Goal: Task Accomplishment & Management: Use online tool/utility

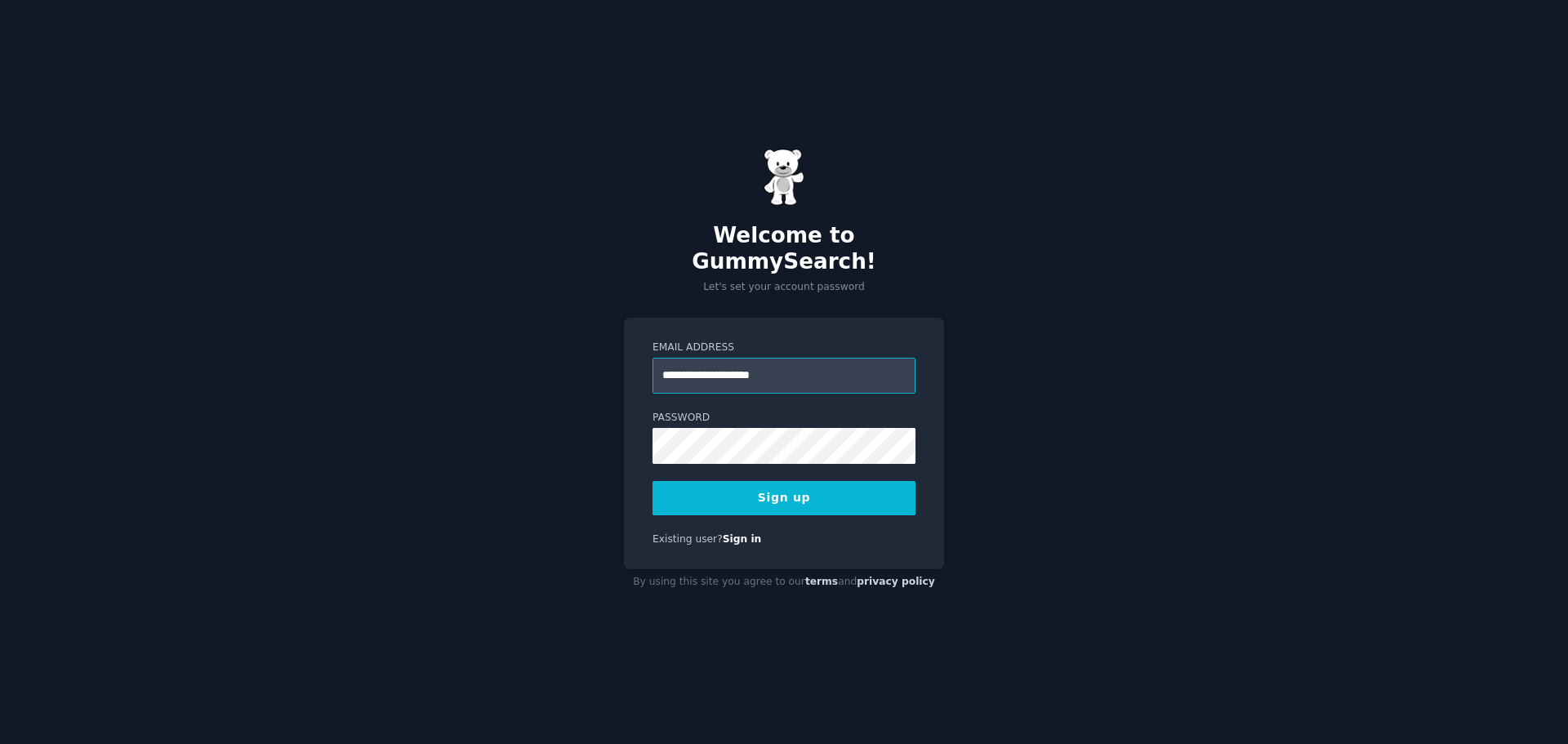
type input "**********"
click at [652, 481] on button "Sign up" at bounding box center [784, 498] width 263 height 34
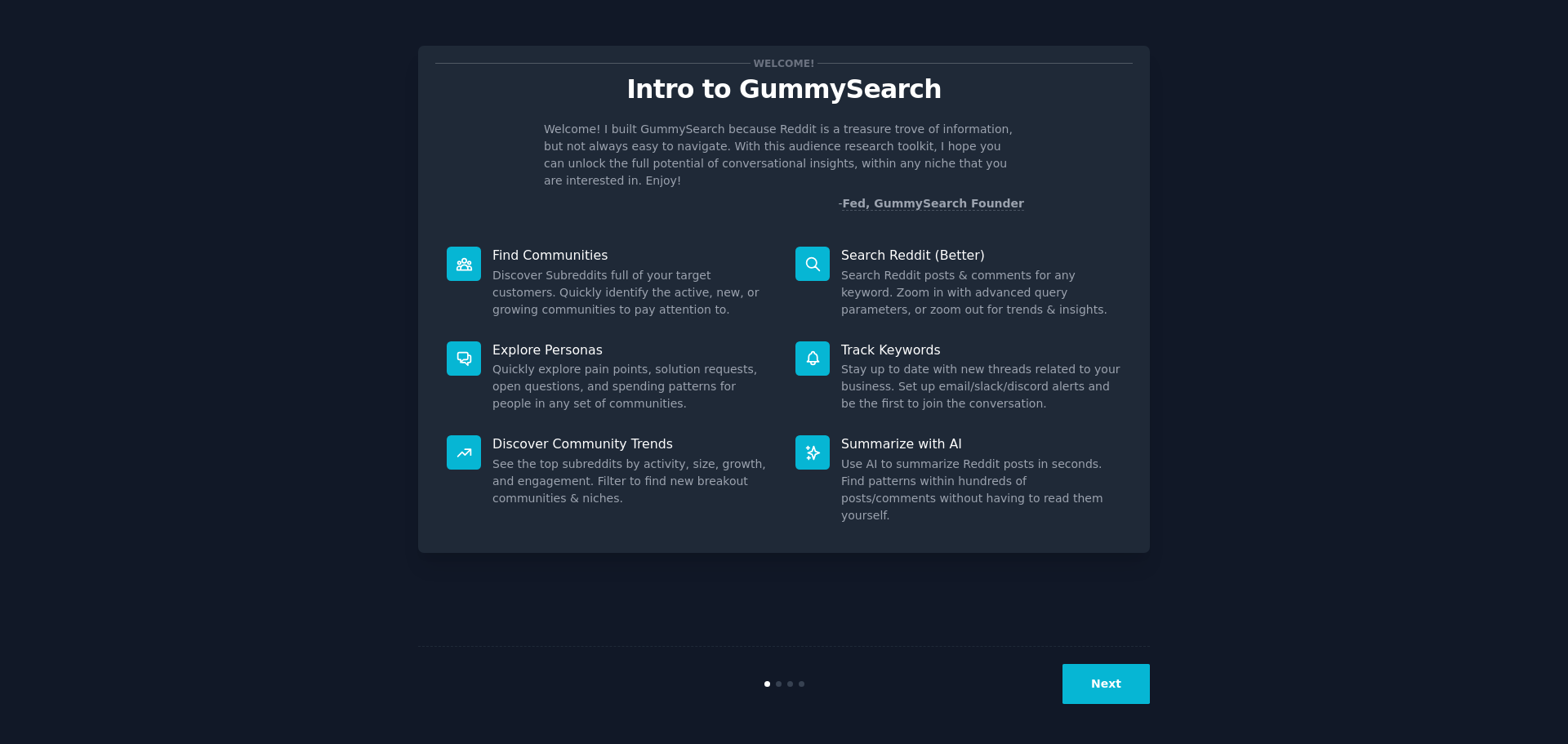
click at [1099, 693] on button "Next" at bounding box center [1105, 683] width 87 height 40
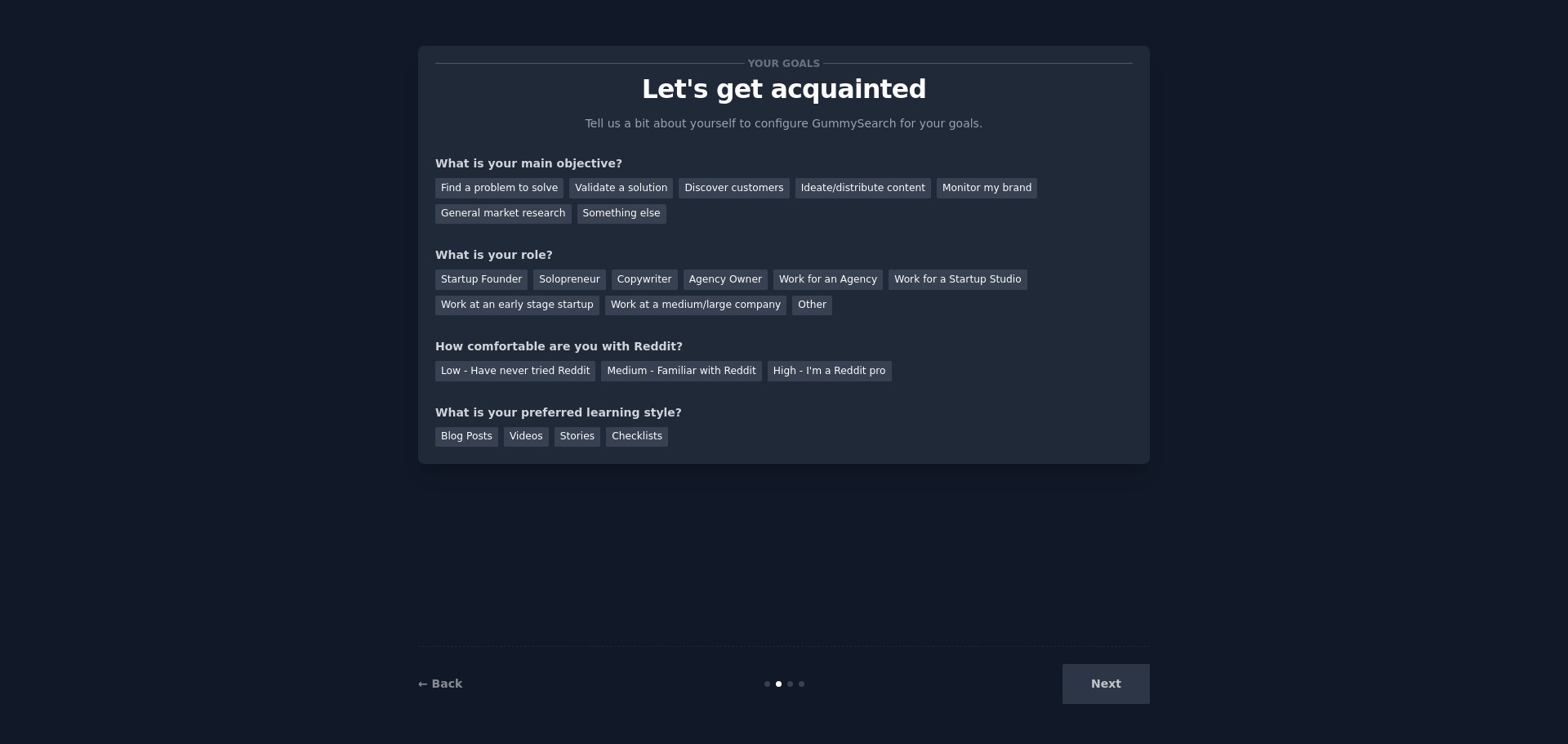
click at [1090, 692] on div "Next" at bounding box center [1028, 683] width 245 height 40
click at [577, 208] on div "Something else" at bounding box center [621, 214] width 89 height 21
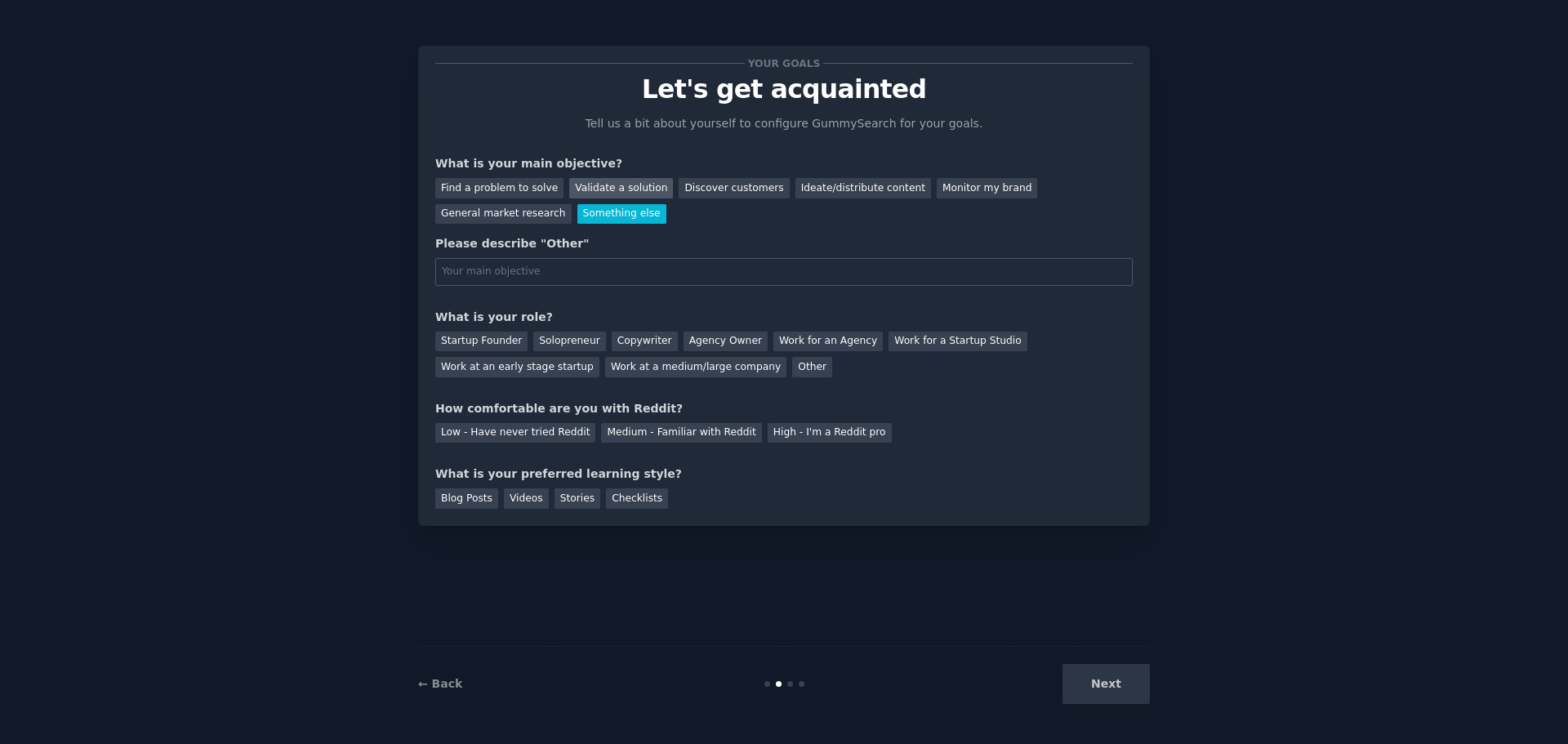
click at [591, 186] on div "Validate a solution" at bounding box center [621, 188] width 104 height 21
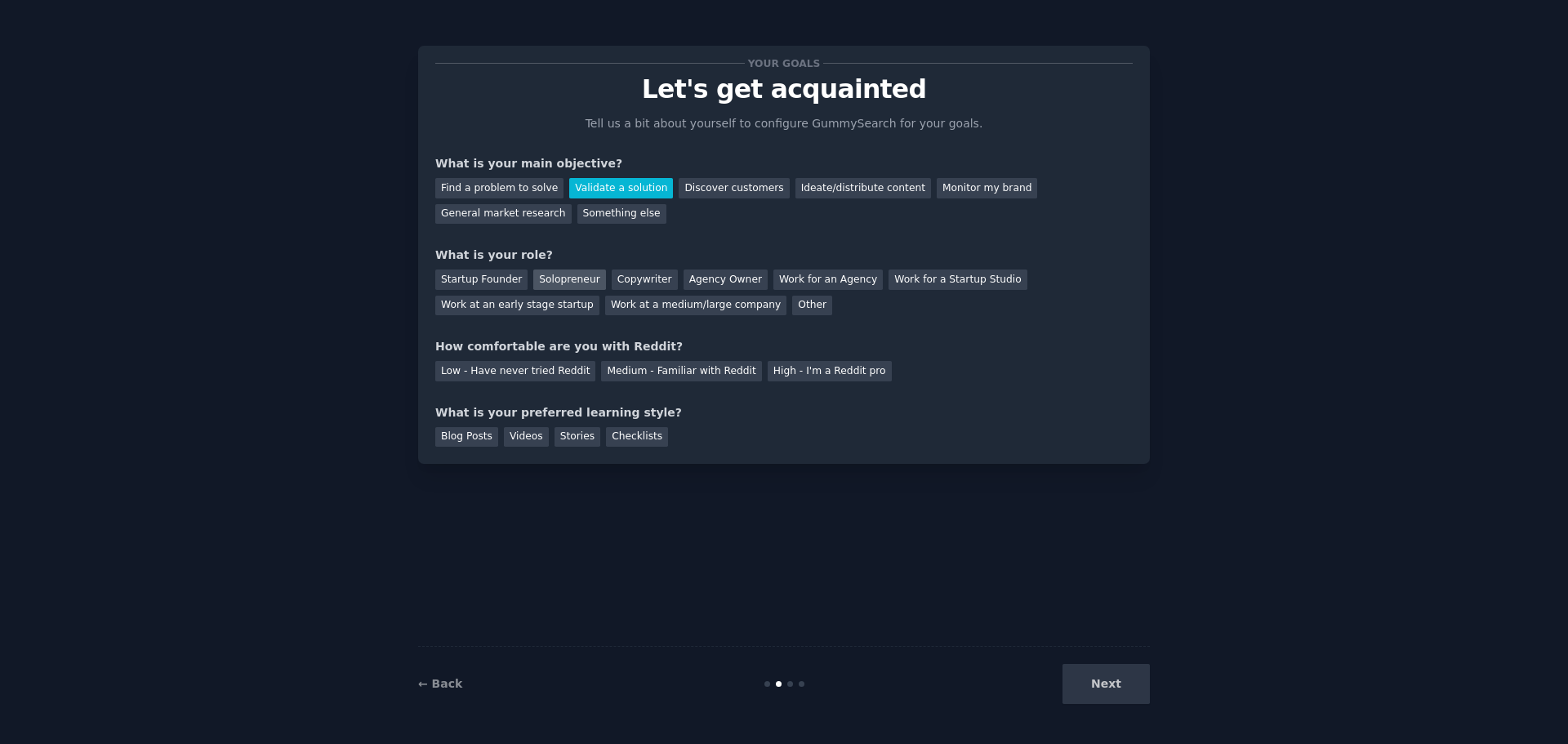
click at [578, 278] on div "Solopreneur" at bounding box center [568, 280] width 71 height 21
click at [785, 376] on div "High - I'm a Reddit pro" at bounding box center [829, 371] width 124 height 21
click at [690, 376] on div "Medium - Familiar with Reddit" at bounding box center [682, 371] width 160 height 21
click at [636, 443] on div "Checklists" at bounding box center [637, 437] width 62 height 21
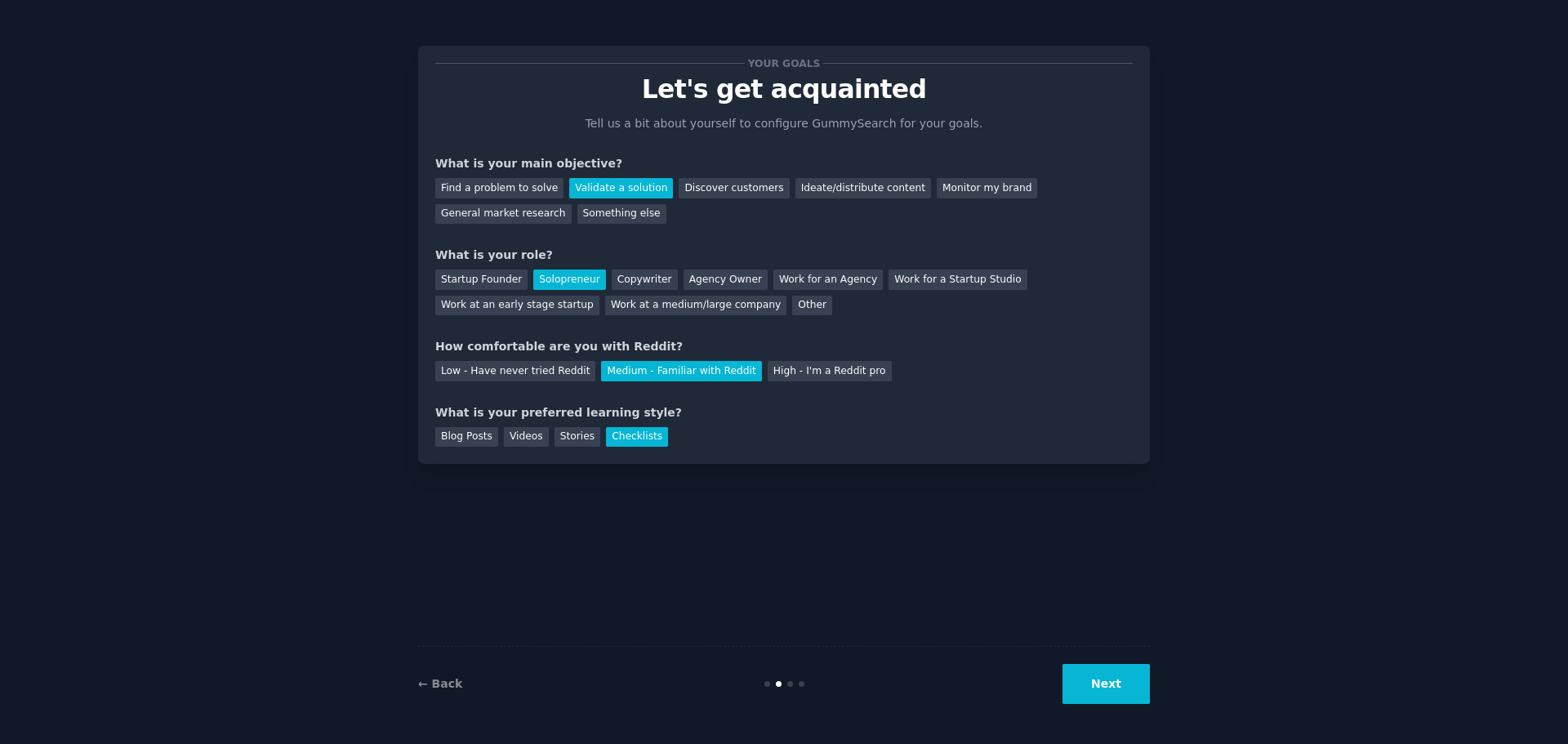
click at [1116, 681] on button "Next" at bounding box center [1105, 683] width 87 height 40
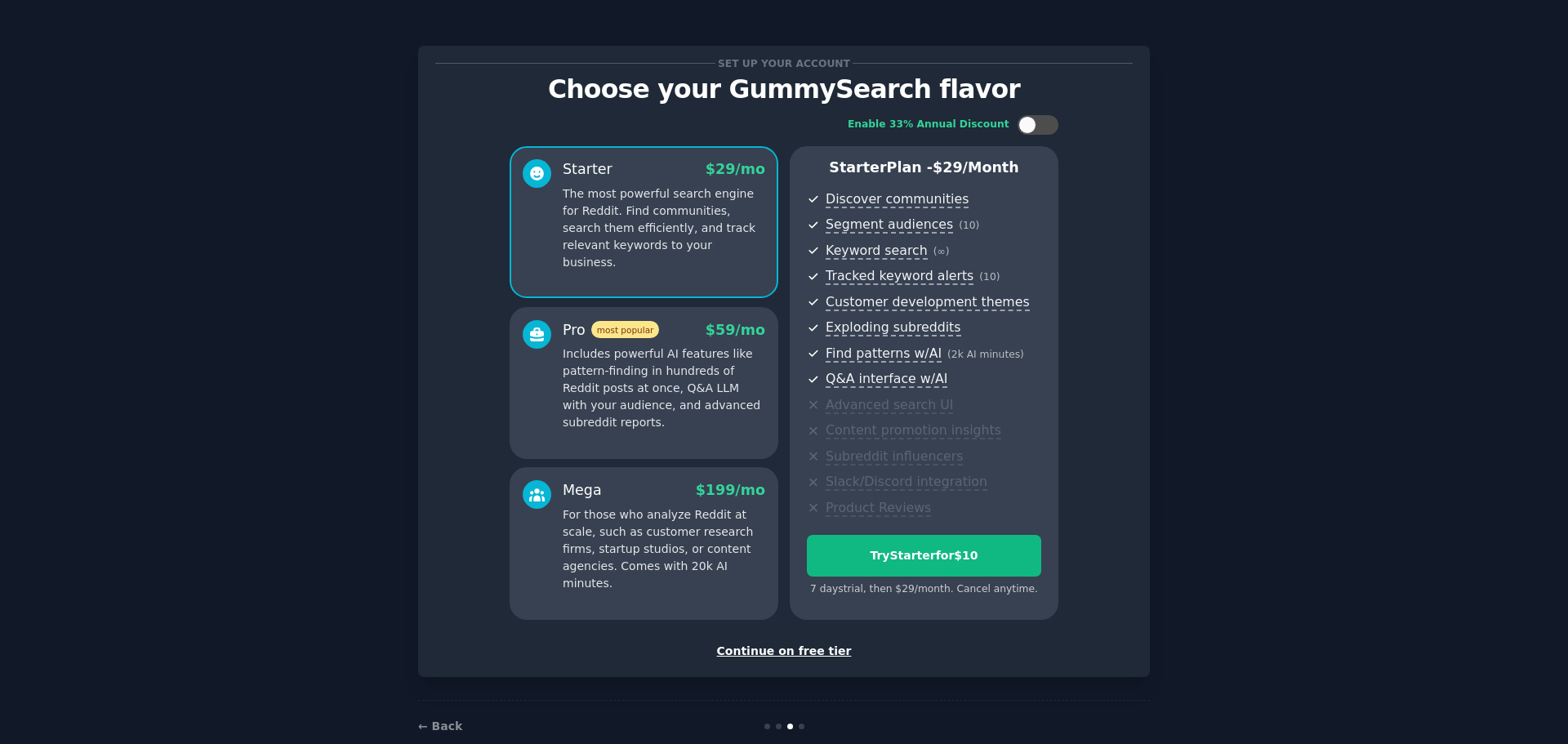
click at [767, 653] on div "Continue on free tier" at bounding box center [784, 651] width 697 height 18
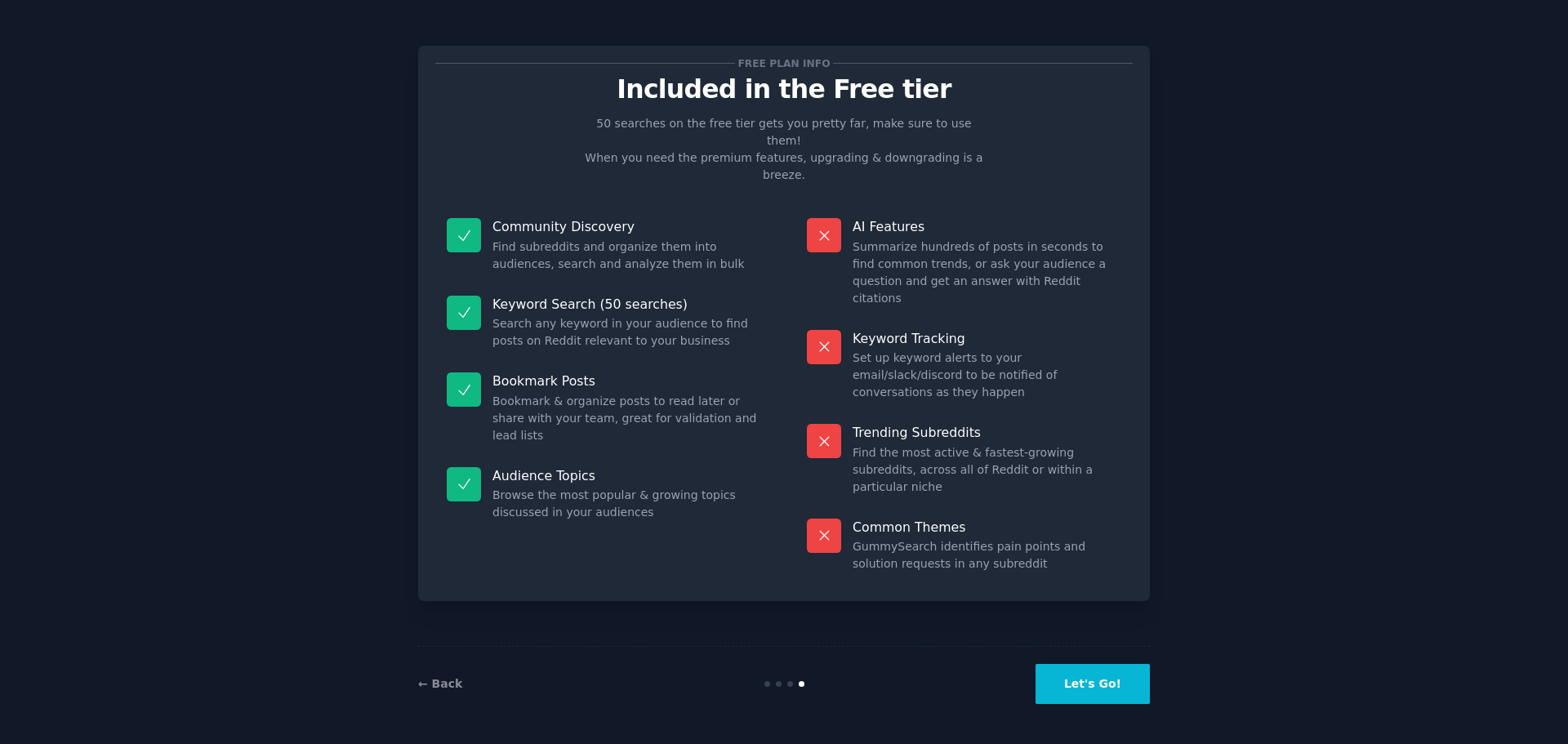
click at [1117, 690] on button "Let's Go!" at bounding box center [1093, 683] width 114 height 40
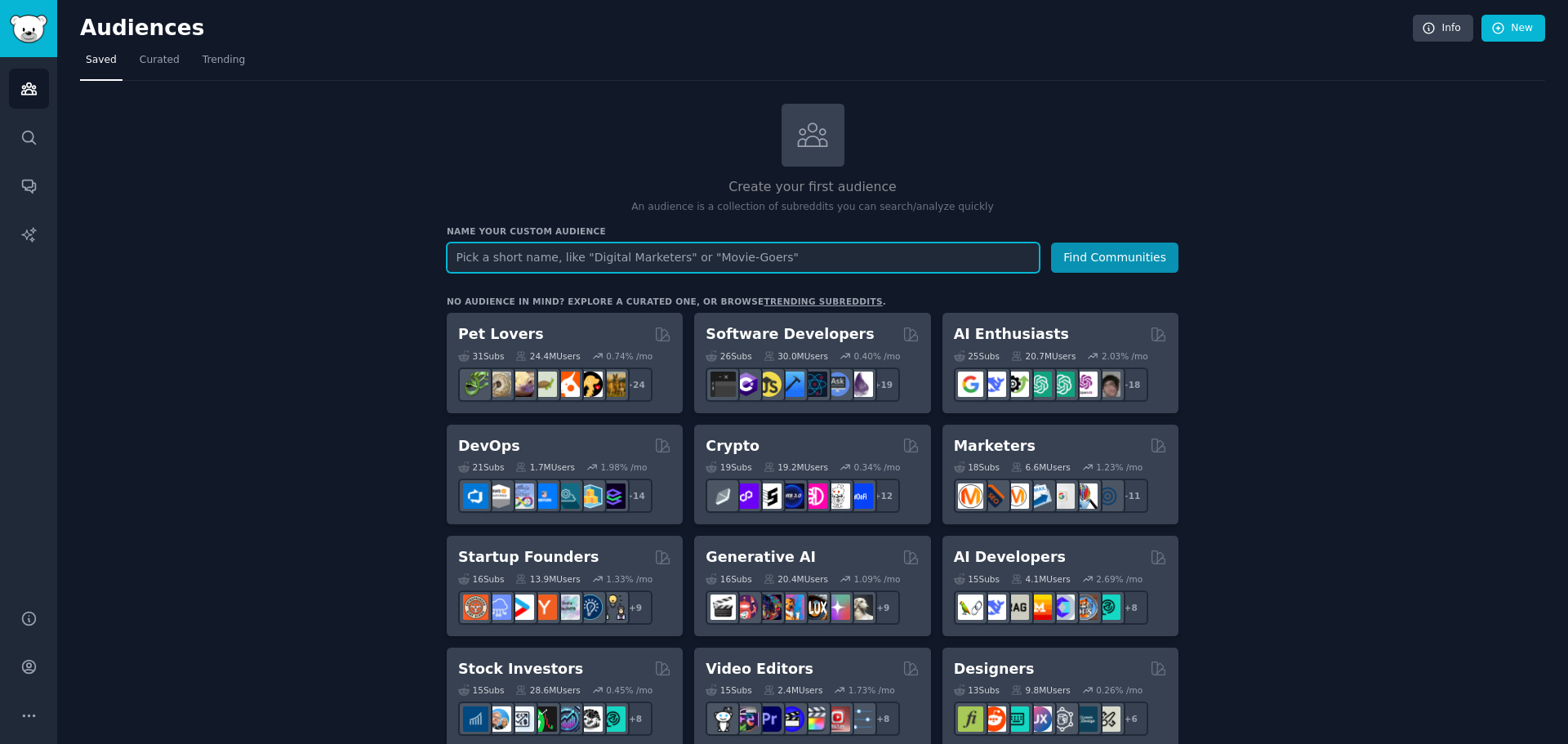
click at [742, 262] on input "text" at bounding box center [743, 257] width 593 height 30
type input "infoprodutos"
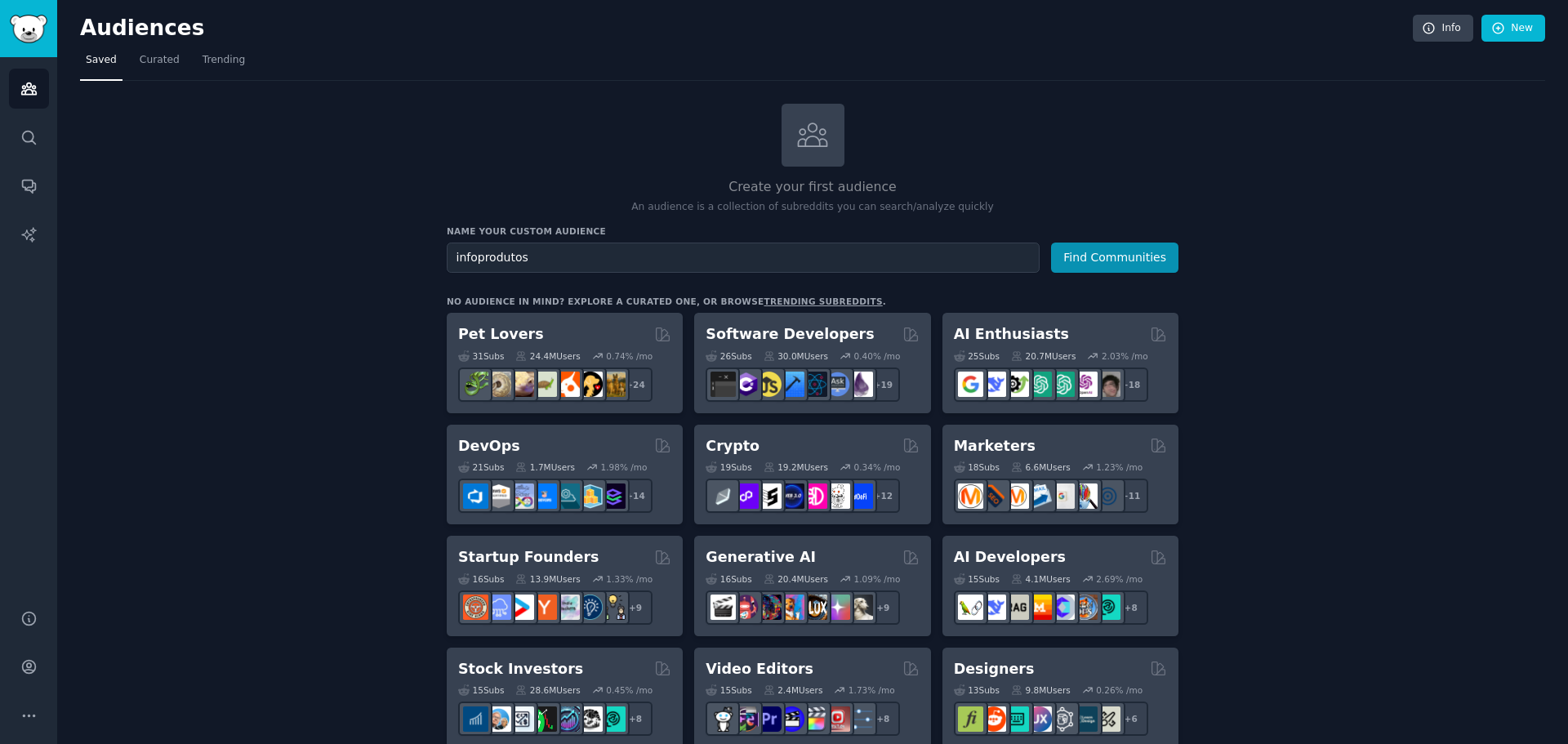
click at [1118, 236] on h3 "Name your custom audience" at bounding box center [813, 231] width 732 height 12
click at [1114, 242] on button "Find Communities" at bounding box center [1115, 257] width 127 height 30
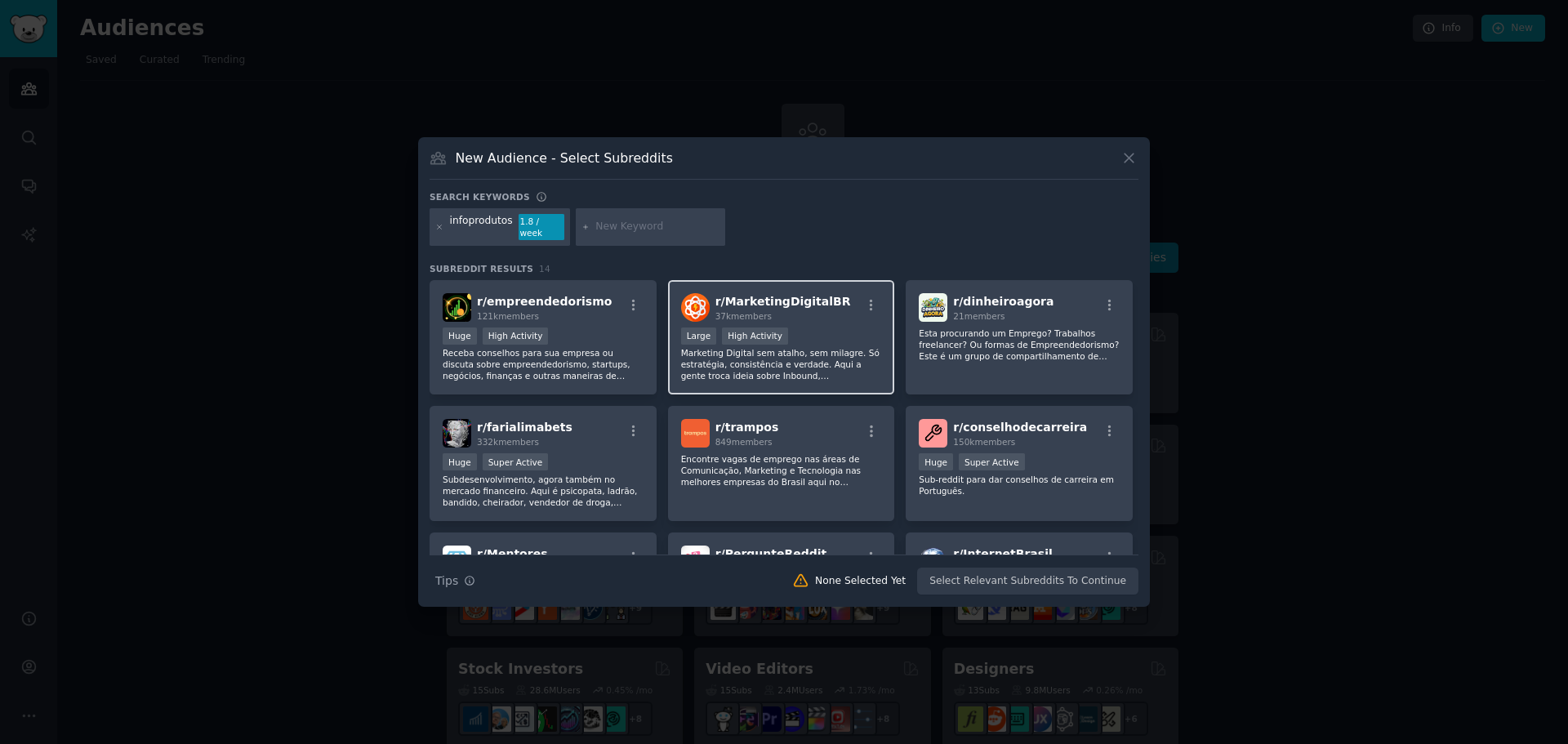
click at [866, 357] on p "Marketing Digital sem atalho, sem milagre. Só estratégia, consistência e verdad…" at bounding box center [781, 364] width 201 height 34
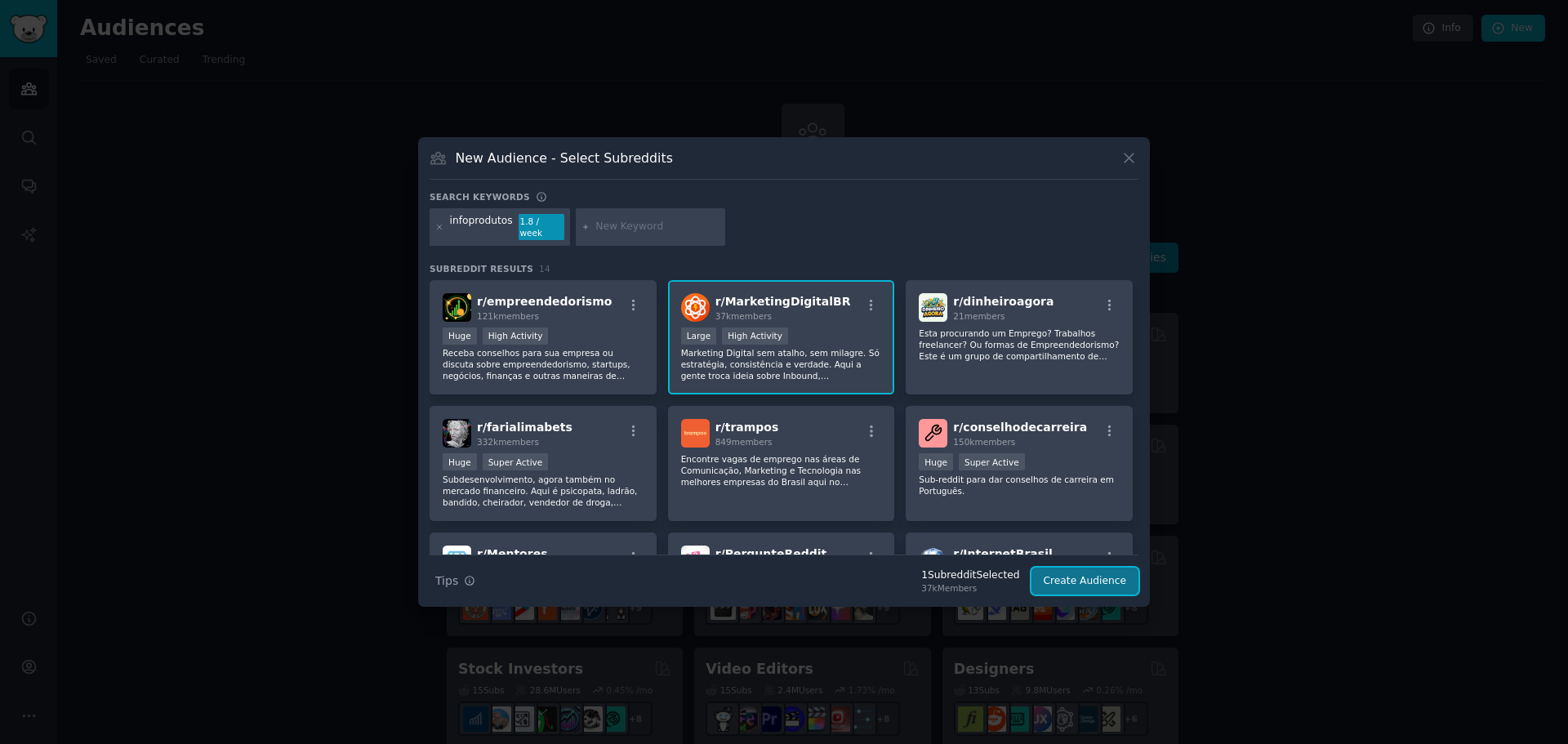
click at [1104, 578] on button "Create Audience" at bounding box center [1086, 581] width 108 height 27
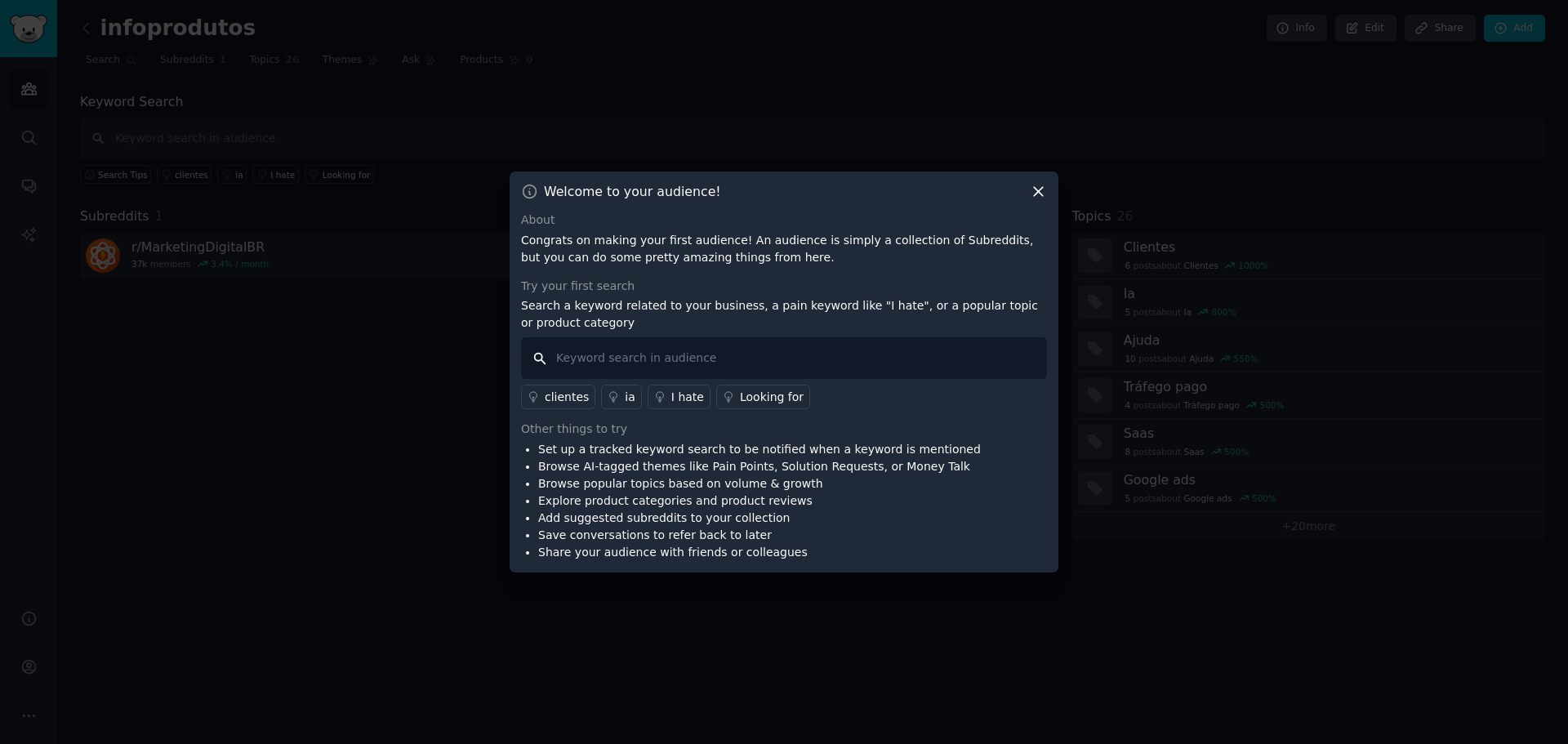
click at [865, 361] on input "text" at bounding box center [784, 358] width 526 height 42
type input "métrica"
